Goal: Transaction & Acquisition: Purchase product/service

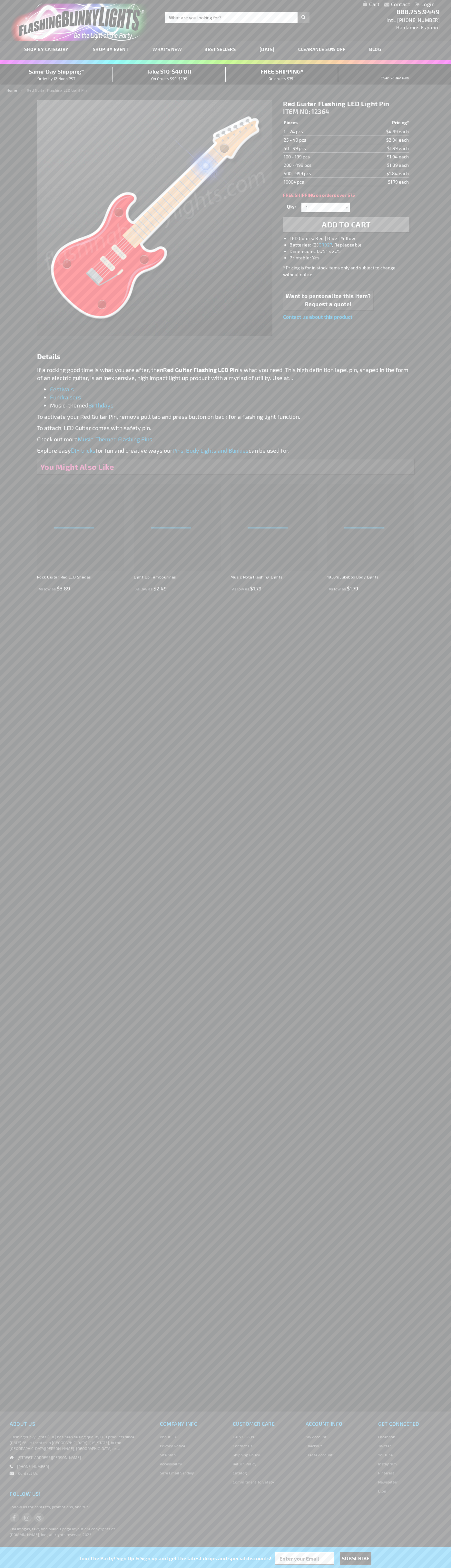
click at [202, 370] on strong "Red Guitar Flashing LED Pin" at bounding box center [200, 369] width 75 height 7
click at [346, 225] on span "Add to Cart" at bounding box center [346, 224] width 49 height 10
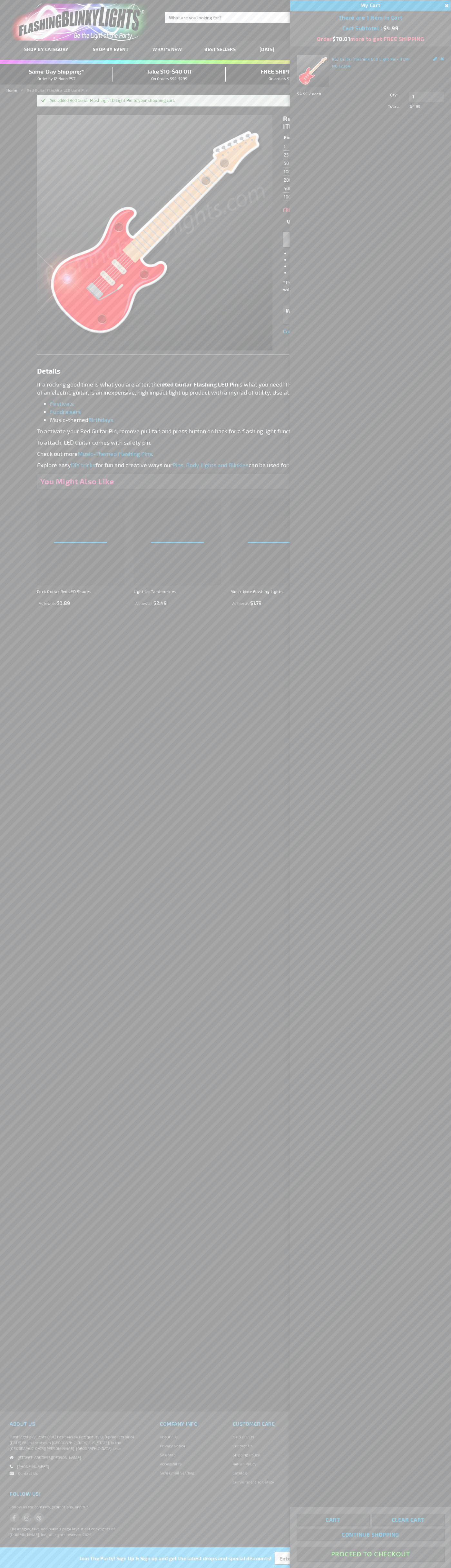
click at [370, 1554] on button "Proceed To Checkout" at bounding box center [370, 1553] width 148 height 15
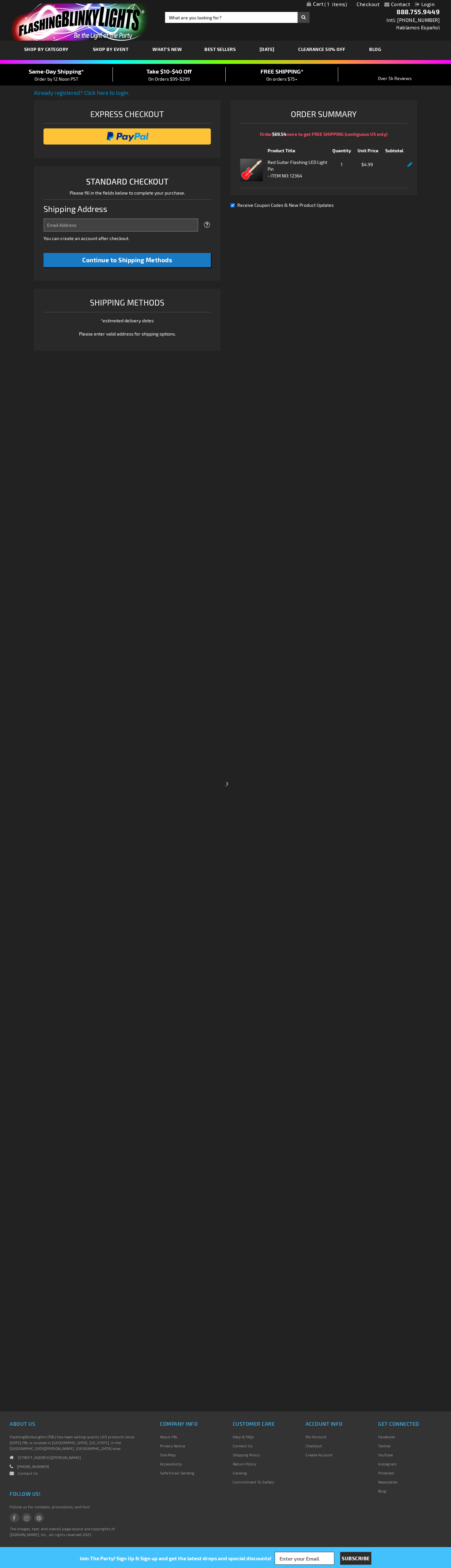
select select "US"
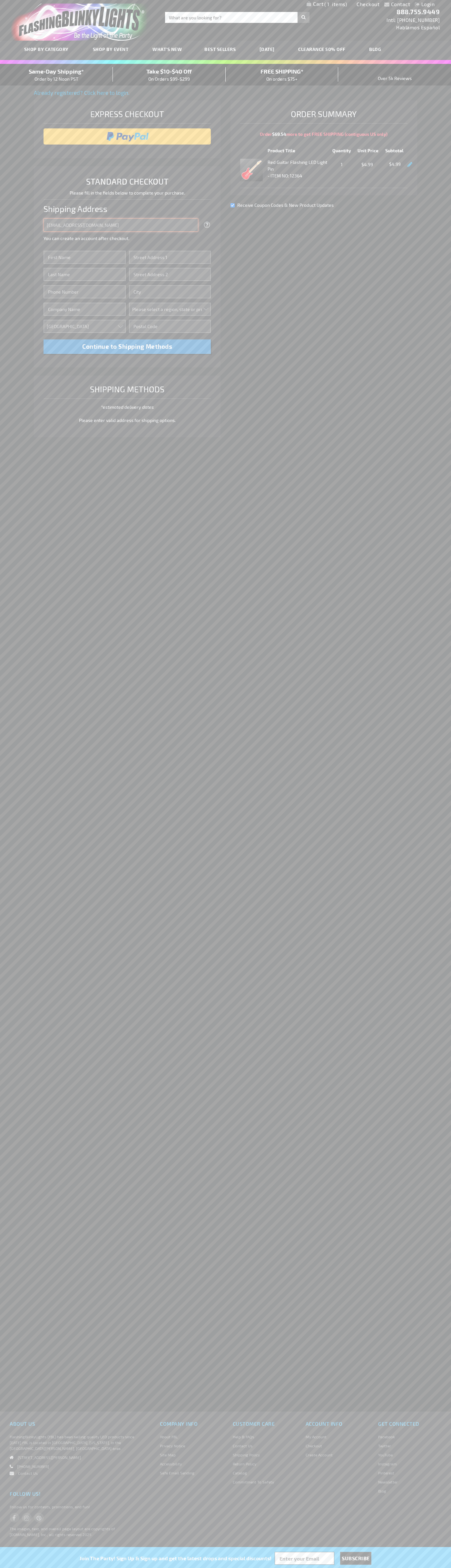
type input "[EMAIL_ADDRESS][DOMAIN_NAME]"
type input "[PERSON_NAME]"
type input "[STREET_ADDRESS]"
type input "First floor"
type input "[US_STATE]"
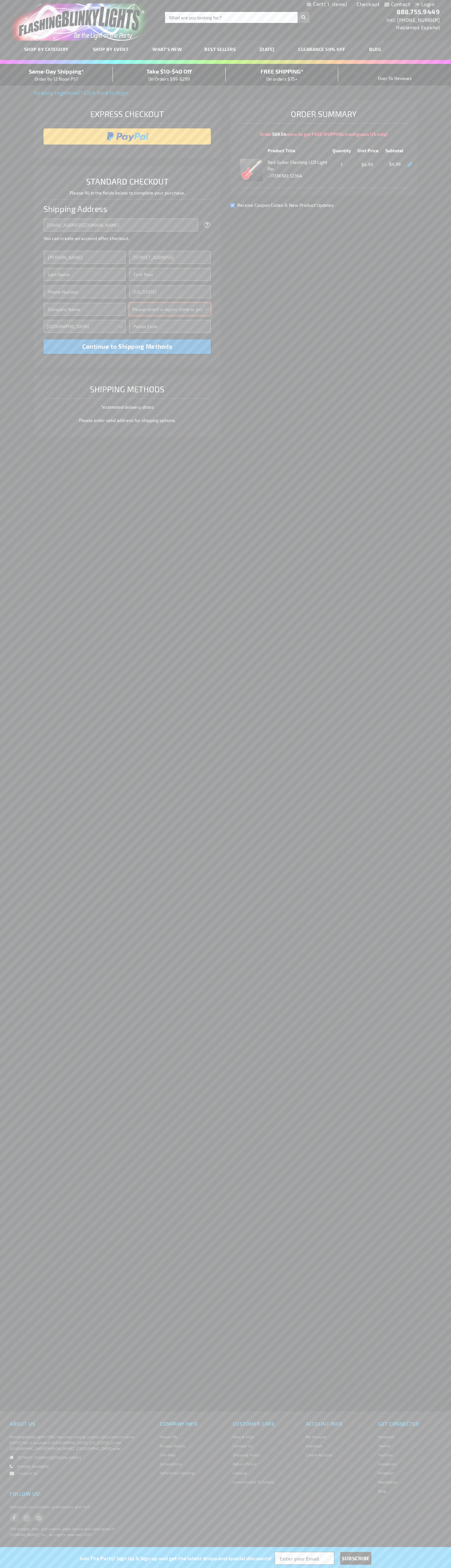
select select "43"
type input "10011"
type input "[PERSON_NAME]"
type input "6502530000"
type input "[PERSON_NAME]"
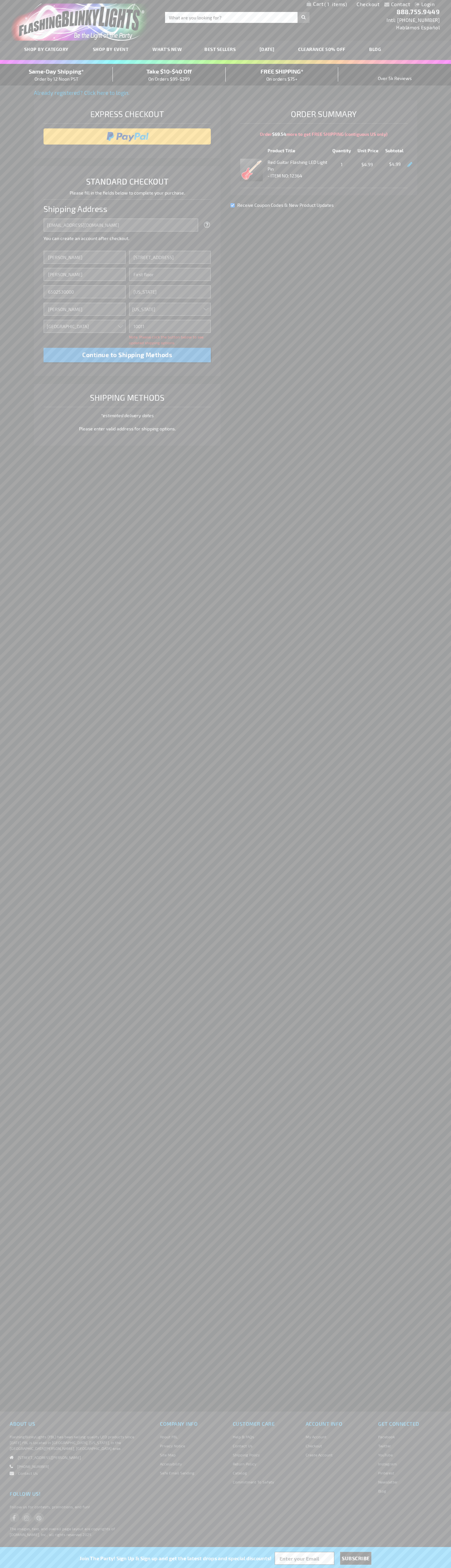
click at [56, 75] on div "Same-Day Shipping* Order by 12 Noon PST" at bounding box center [56, 75] width 113 height 15
click at [127, 136] on input "image" at bounding box center [127, 136] width 161 height 13
